Goal: Task Accomplishment & Management: Use online tool/utility

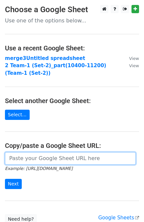
click at [59, 161] on input "url" at bounding box center [70, 158] width 131 height 12
paste input "[URL][DOMAIN_NAME]"
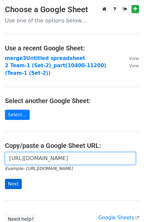
type input "[URL][DOMAIN_NAME]"
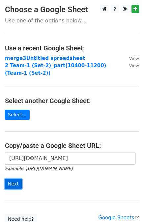
click at [16, 184] on input "Next" at bounding box center [13, 184] width 17 height 10
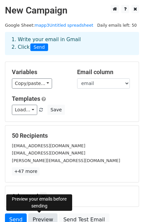
click at [34, 216] on link "Preview" at bounding box center [42, 219] width 29 height 12
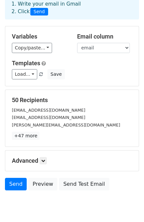
scroll to position [59, 0]
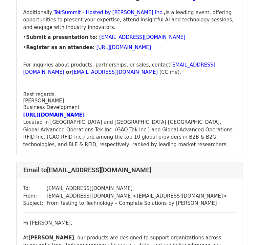
scroll to position [296, 0]
